Goal: Task Accomplishment & Management: Manage account settings

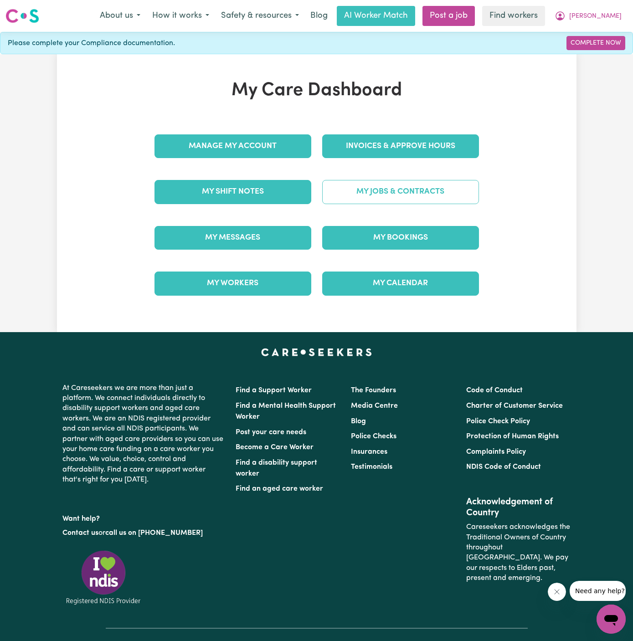
click at [405, 193] on link "My Jobs & Contracts" at bounding box center [400, 192] width 157 height 24
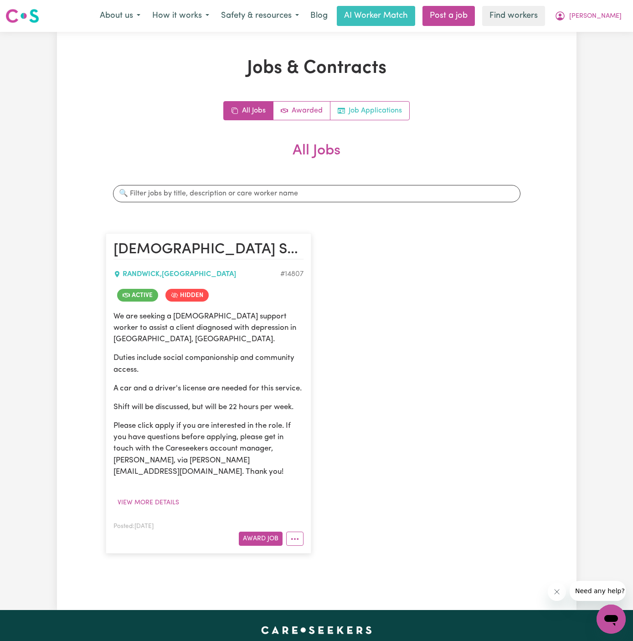
click at [388, 109] on link "Job Applications" at bounding box center [369, 111] width 79 height 18
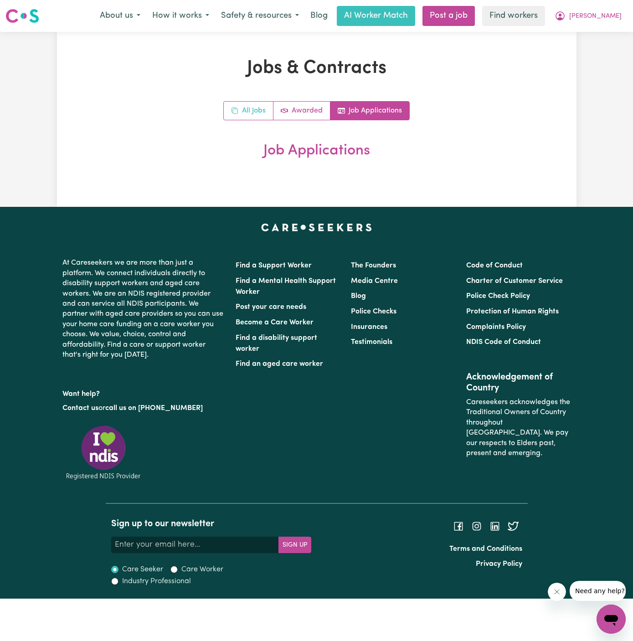
click at [260, 102] on link "All Jobs" at bounding box center [249, 111] width 50 height 18
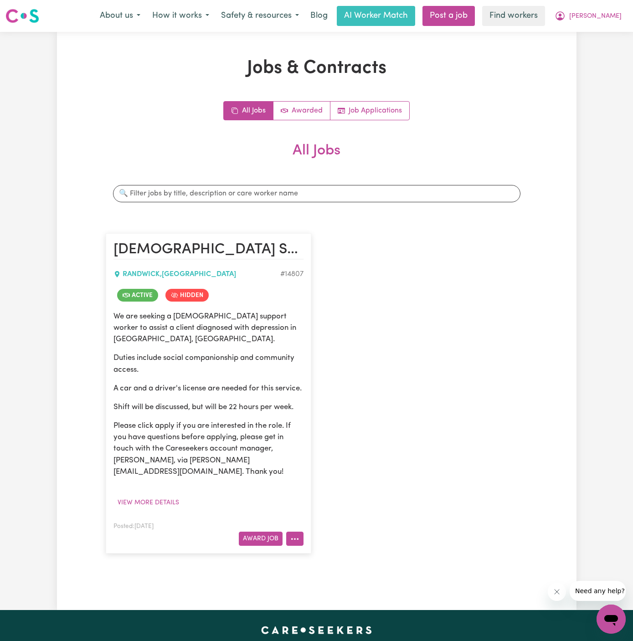
click at [292, 534] on icon "More options" at bounding box center [294, 538] width 9 height 9
click at [342, 458] on link "Un-hide Job" at bounding box center [330, 463] width 88 height 18
click at [365, 119] on link "Job Applications" at bounding box center [369, 111] width 79 height 18
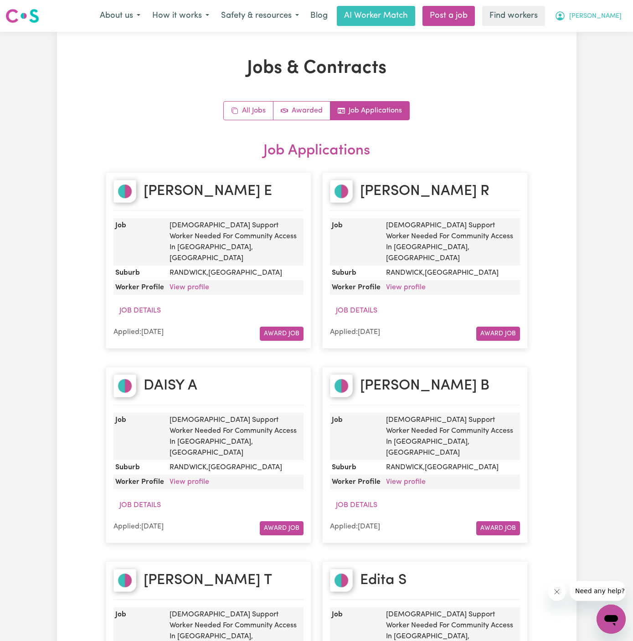
click at [616, 13] on span "[PERSON_NAME]" at bounding box center [595, 16] width 52 height 10
click at [611, 30] on link "My Dashboard" at bounding box center [591, 35] width 72 height 17
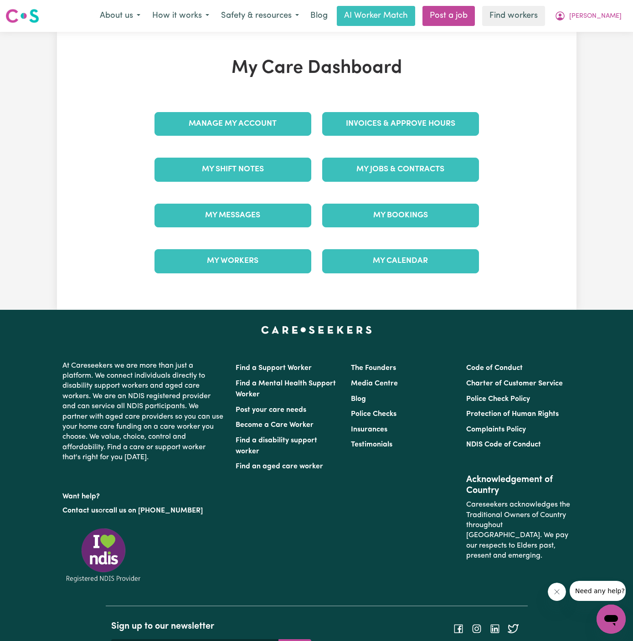
click at [409, 172] on div "My Jobs & Contracts" at bounding box center [401, 170] width 168 height 46
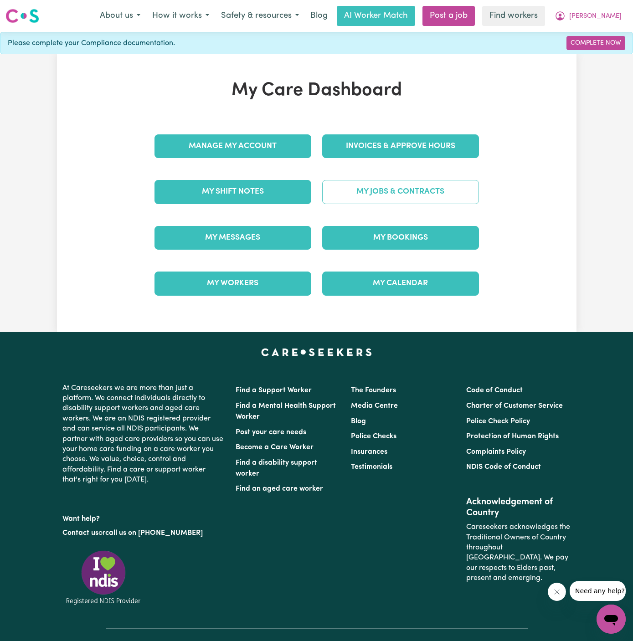
click at [407, 199] on link "My Jobs & Contracts" at bounding box center [400, 192] width 157 height 24
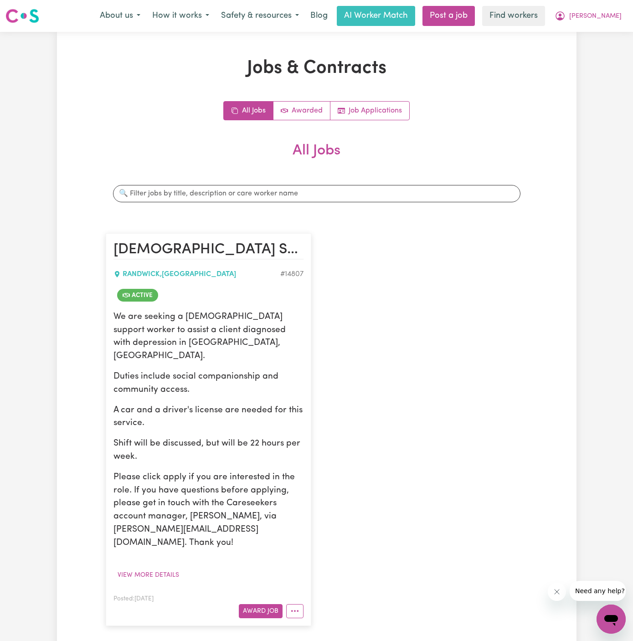
click at [407, 199] on input "Search jobs" at bounding box center [316, 193] width 407 height 17
click at [316, 605] on div "Female Support Worker Needed For Community Access In Randwick, NSW RANDWICK , N…" at bounding box center [208, 429] width 216 height 410
click at [299, 604] on button "More options" at bounding box center [294, 611] width 17 height 14
click at [326, 526] on link "Hide Job" at bounding box center [330, 535] width 88 height 18
click at [620, 18] on button "[PERSON_NAME]" at bounding box center [587, 15] width 79 height 19
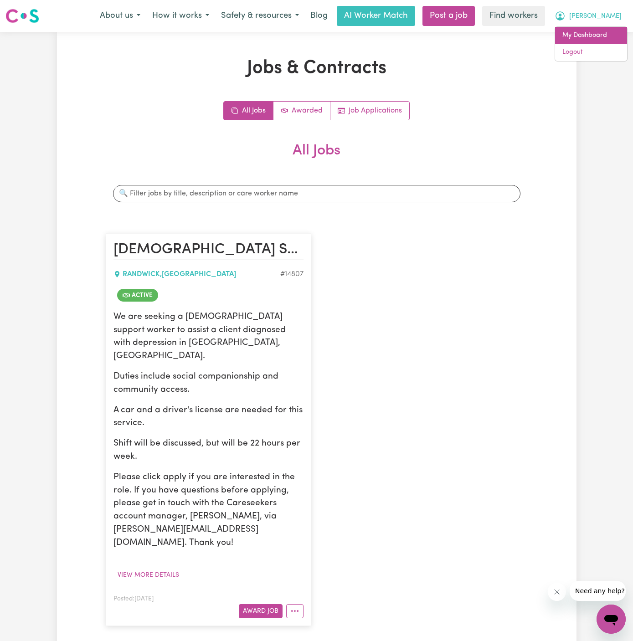
click at [608, 38] on link "My Dashboard" at bounding box center [591, 35] width 72 height 17
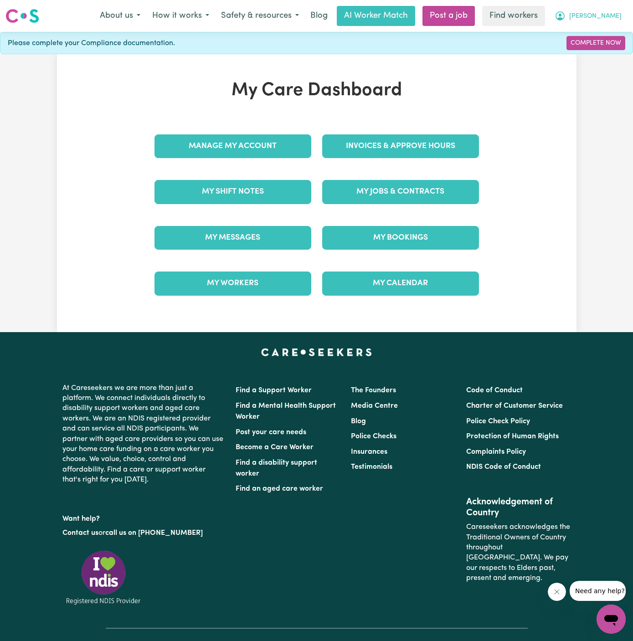
click at [609, 11] on span "[PERSON_NAME]" at bounding box center [595, 16] width 52 height 10
click at [592, 46] on link "Logout" at bounding box center [591, 52] width 72 height 17
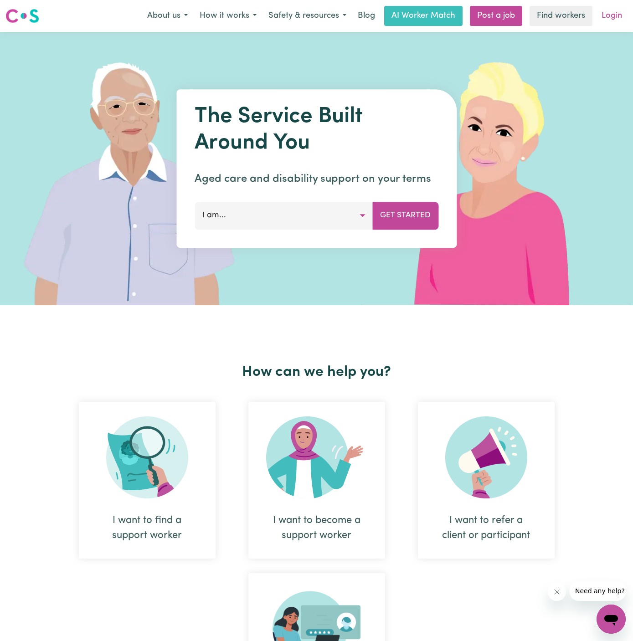
click at [610, 17] on link "Login" at bounding box center [611, 16] width 31 height 20
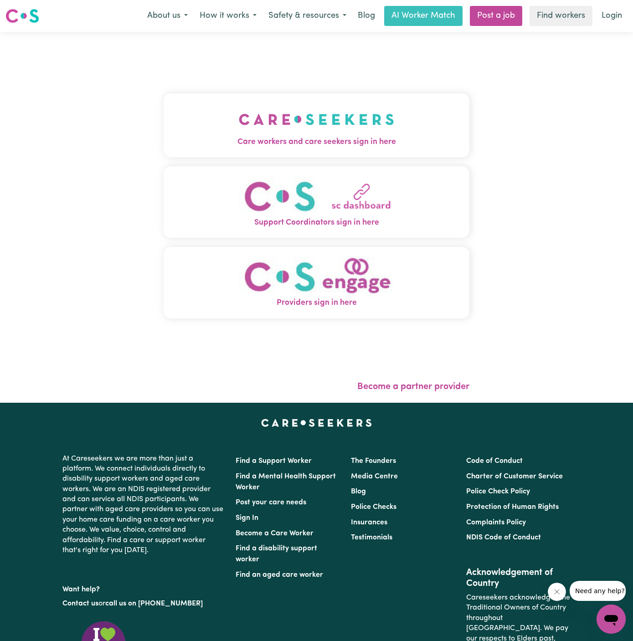
click at [316, 111] on img "Care workers and care seekers sign in here" at bounding box center [316, 119] width 155 height 34
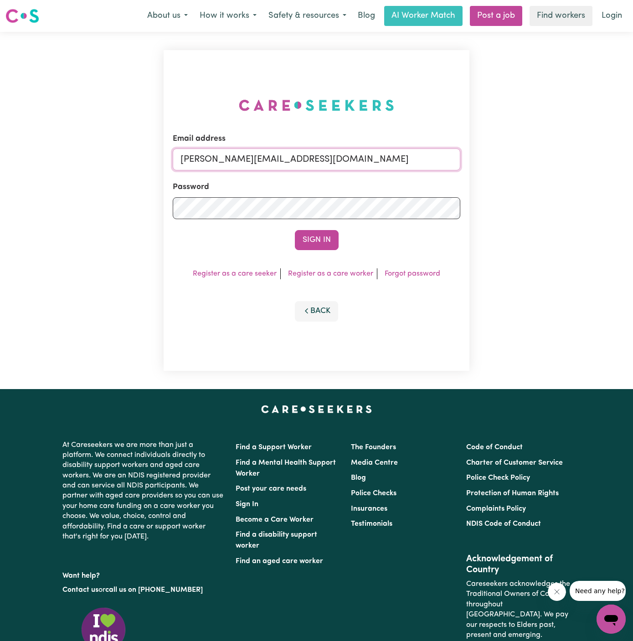
click at [354, 158] on input "dyan@careseekers.com.au" at bounding box center [316, 159] width 287 height 22
drag, startPoint x: 227, startPoint y: 161, endPoint x: 495, endPoint y: 158, distance: 267.8
click at [495, 158] on div "Email address superuser~angeladaniellesharpeANG@careseekers.com.au Password Sig…" at bounding box center [316, 210] width 633 height 357
type input "superuser~MargaretAnnDohertyYS@careseekers.com.au"
click at [295, 230] on button "Sign In" at bounding box center [317, 240] width 44 height 20
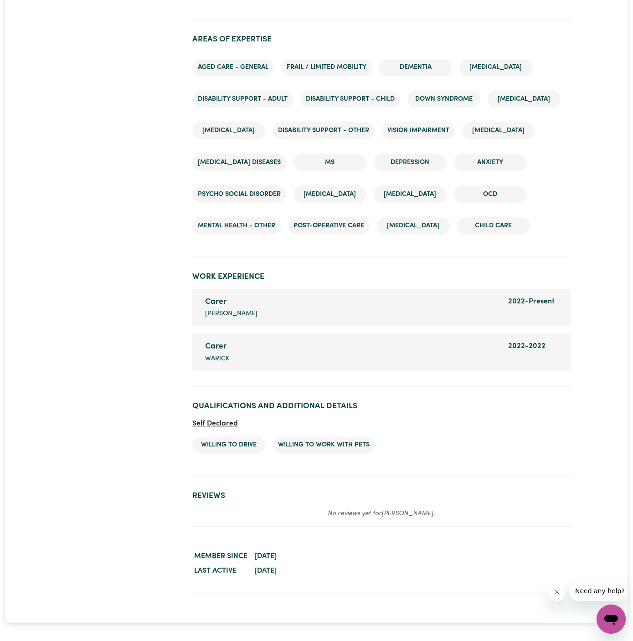
scroll to position [1346, 0]
